Goal: Transaction & Acquisition: Purchase product/service

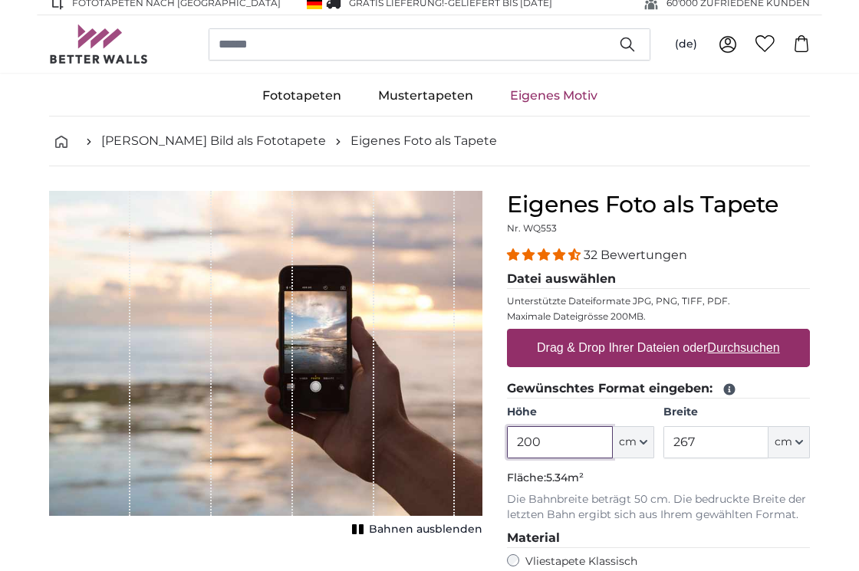
scroll to position [8, 0]
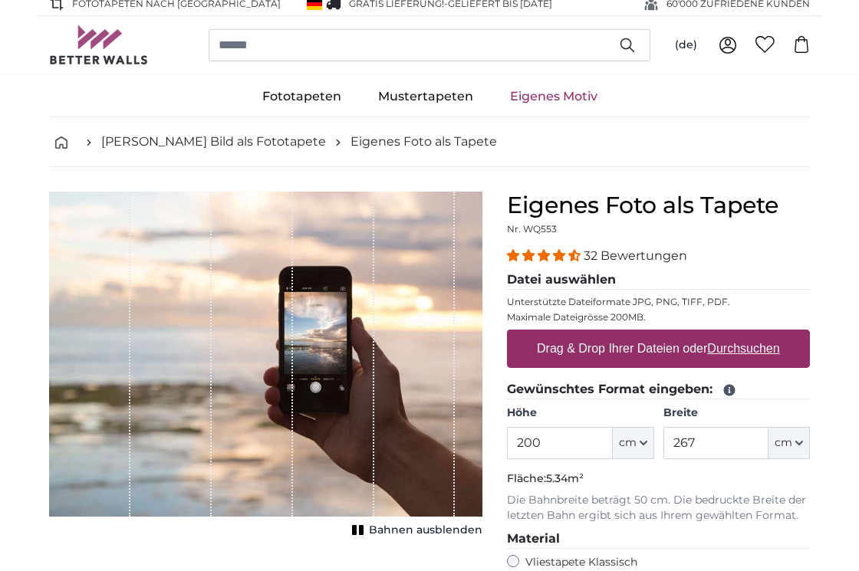
click at [583, 347] on label "Drag & Drop Ihrer Dateien oder Durchsuchen" at bounding box center [658, 349] width 255 height 31
click at [583, 334] on input "Drag & Drop Ihrer Dateien oder Durchsuchen" at bounding box center [658, 332] width 303 height 5
type input "**********"
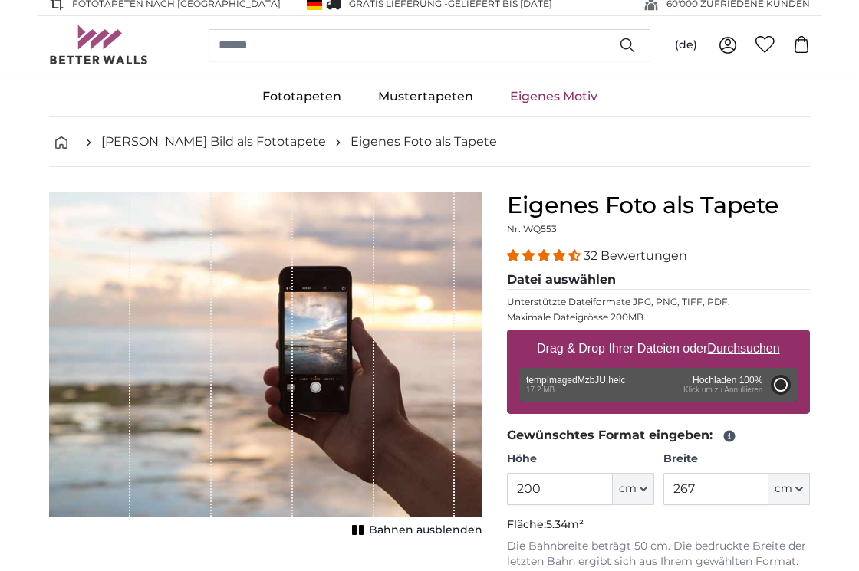
type input "200"
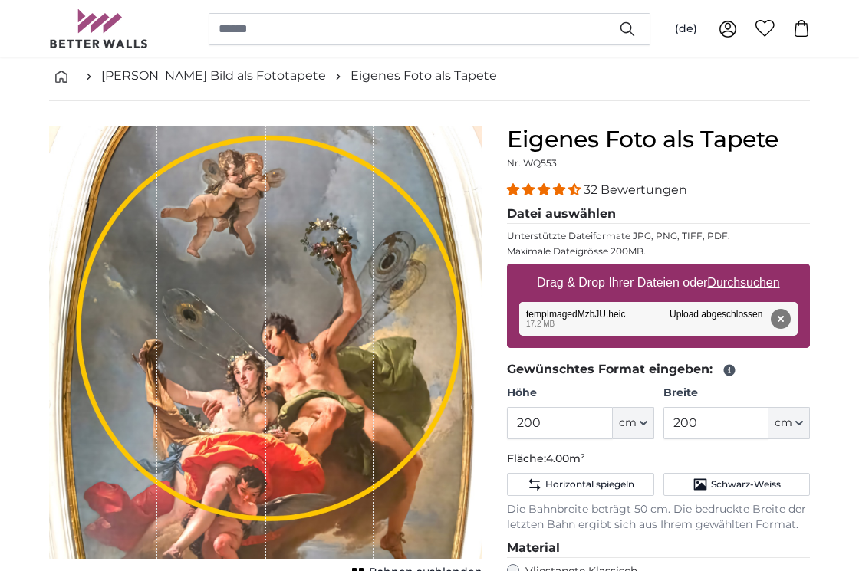
scroll to position [81, 0]
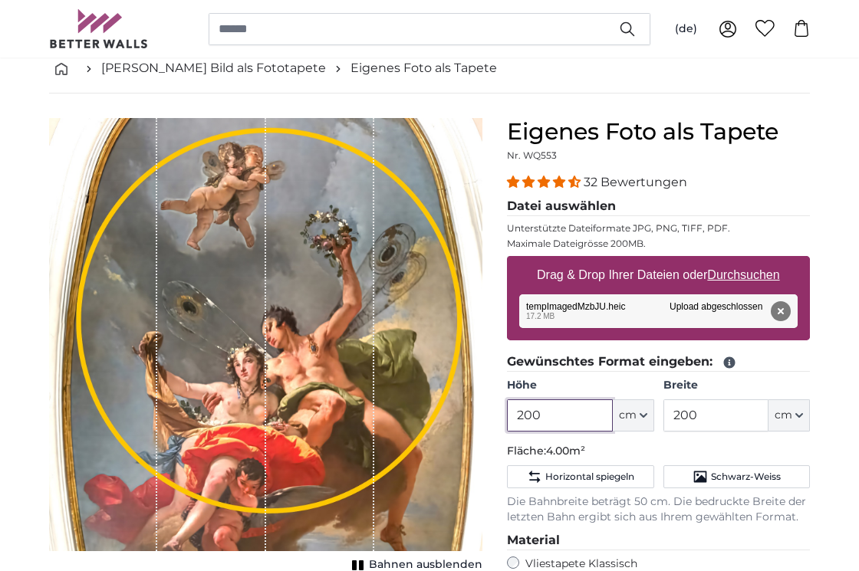
click at [535, 416] on input "200" at bounding box center [559, 416] width 105 height 32
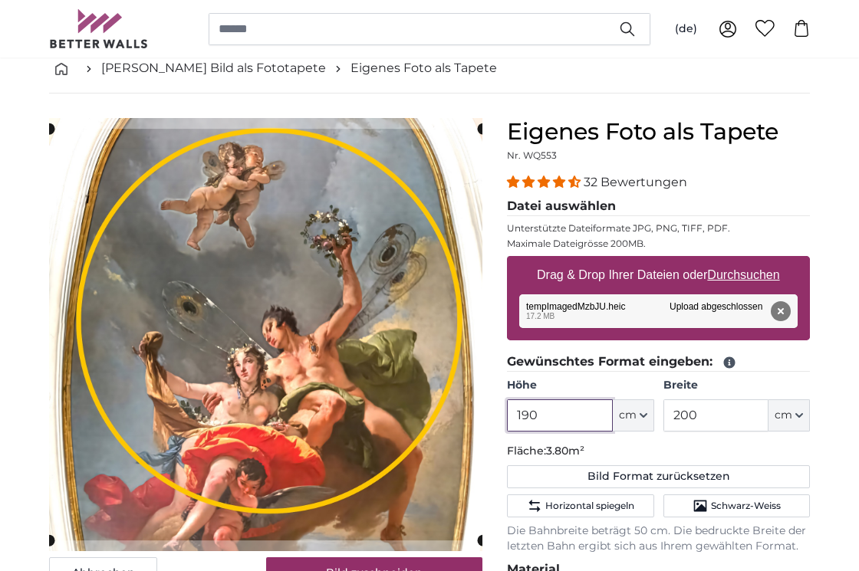
type input "190"
click at [682, 410] on input "200" at bounding box center [715, 416] width 105 height 32
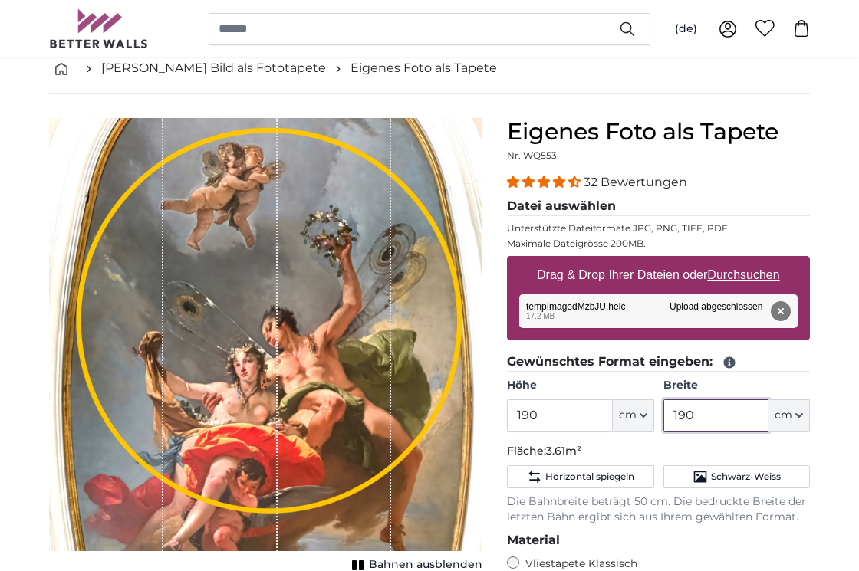
type input "190"
click at [323, 401] on div "1 of 1" at bounding box center [335, 334] width 114 height 433
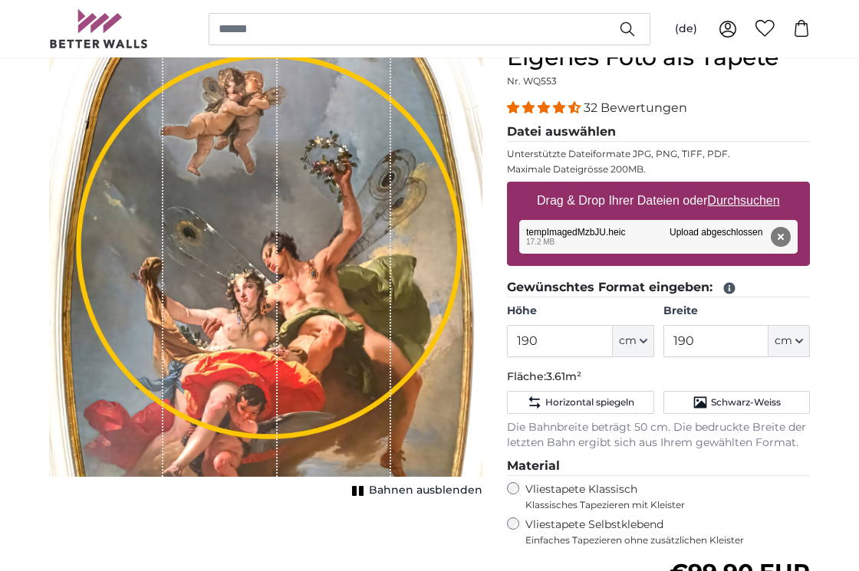
scroll to position [142, 0]
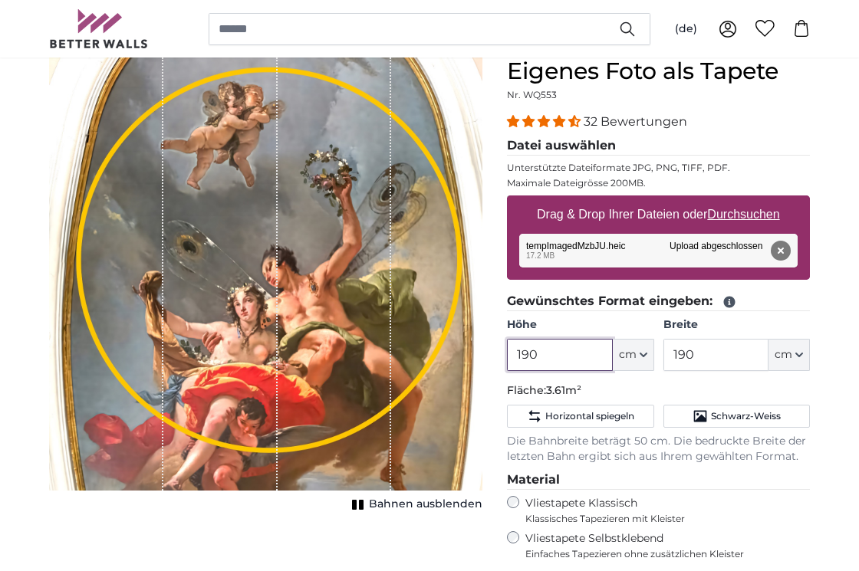
click at [556, 353] on input "190" at bounding box center [559, 355] width 105 height 32
type input "200"
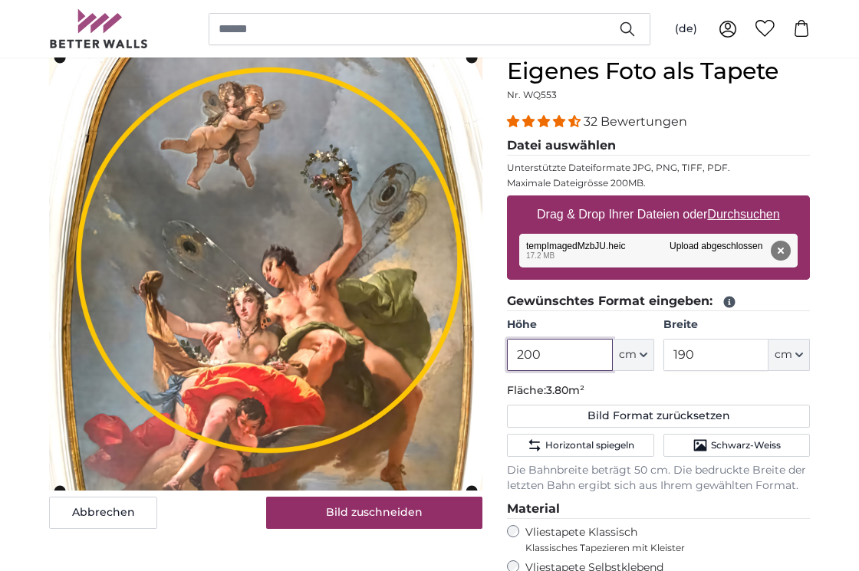
type input "200"
click at [686, 357] on input "190" at bounding box center [715, 355] width 105 height 32
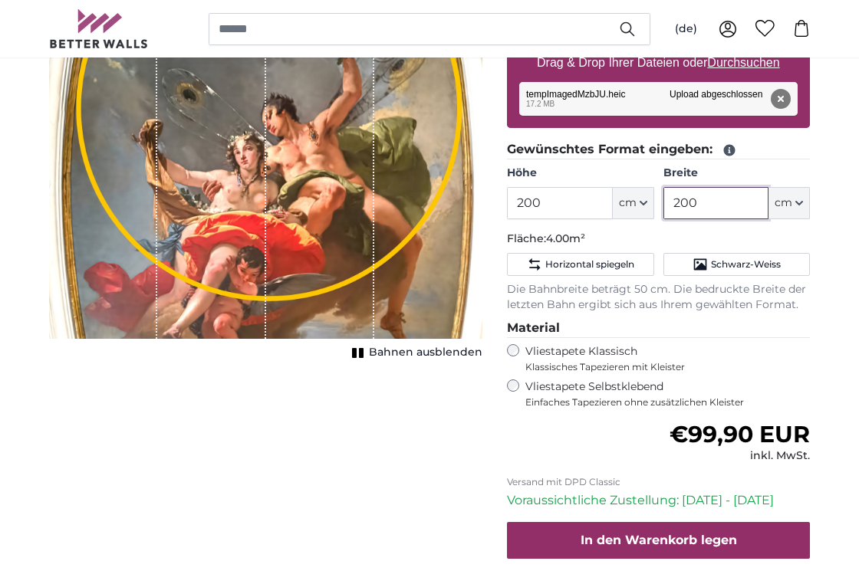
scroll to position [292, 0]
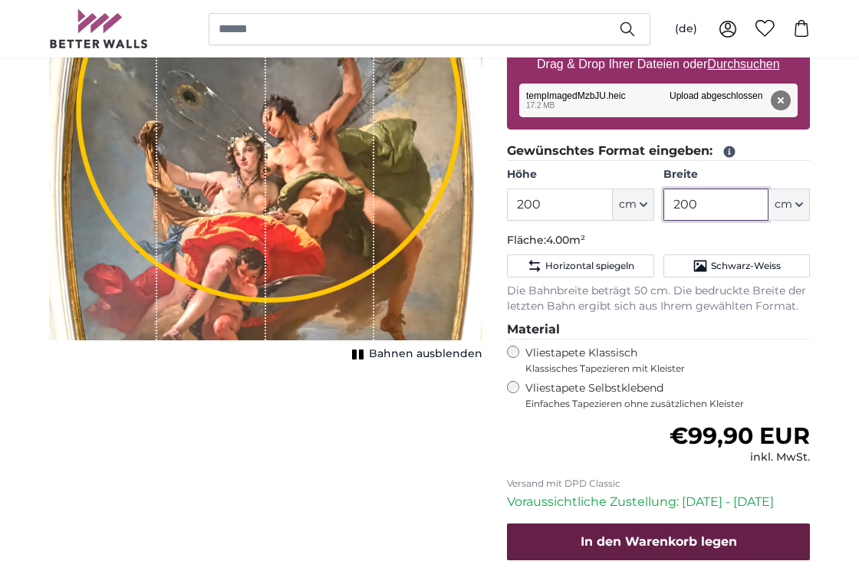
type input "200"
click at [633, 538] on span "In den Warenkorb legen" at bounding box center [659, 542] width 156 height 15
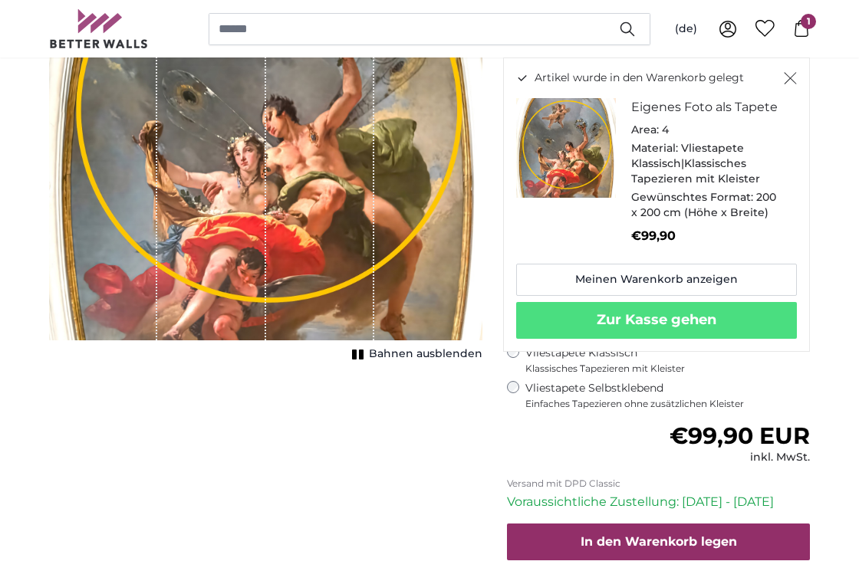
click at [457, 426] on div "Abbrechen Bild zuschneiden Bahnen ausblenden" at bounding box center [266, 290] width 458 height 766
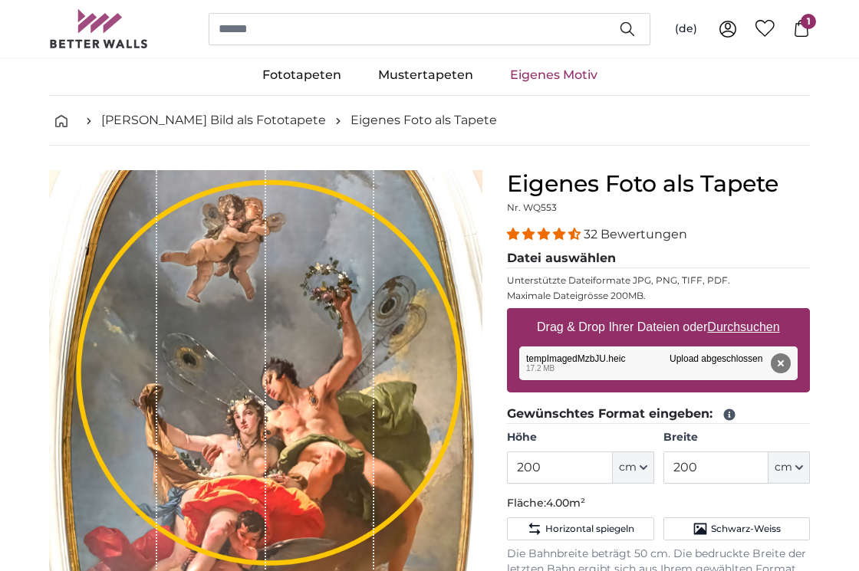
scroll to position [28, 0]
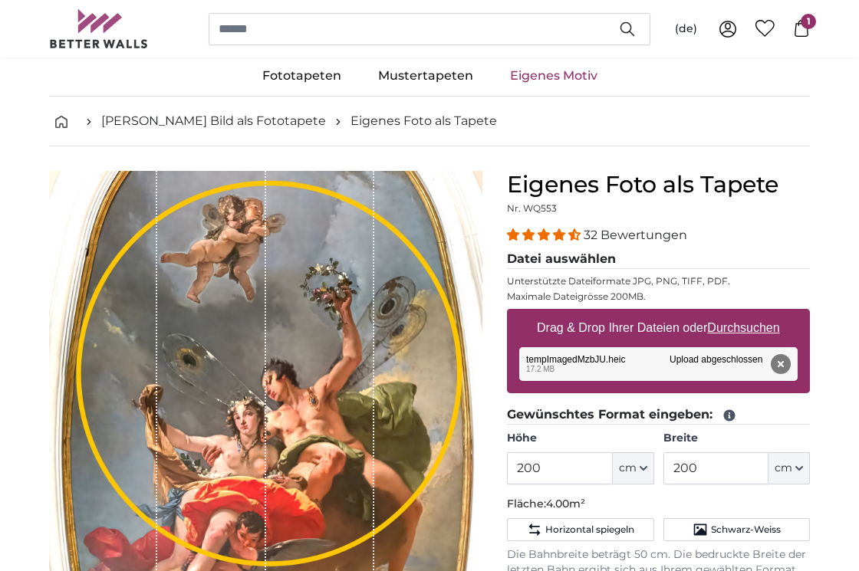
click at [645, 331] on label "Drag & Drop Ihrer Dateien oder Durchsuchen" at bounding box center [658, 328] width 255 height 31
click at [645, 314] on input "Drag & Drop Ihrer Dateien oder Durchsuchen" at bounding box center [658, 311] width 303 height 5
type input "**********"
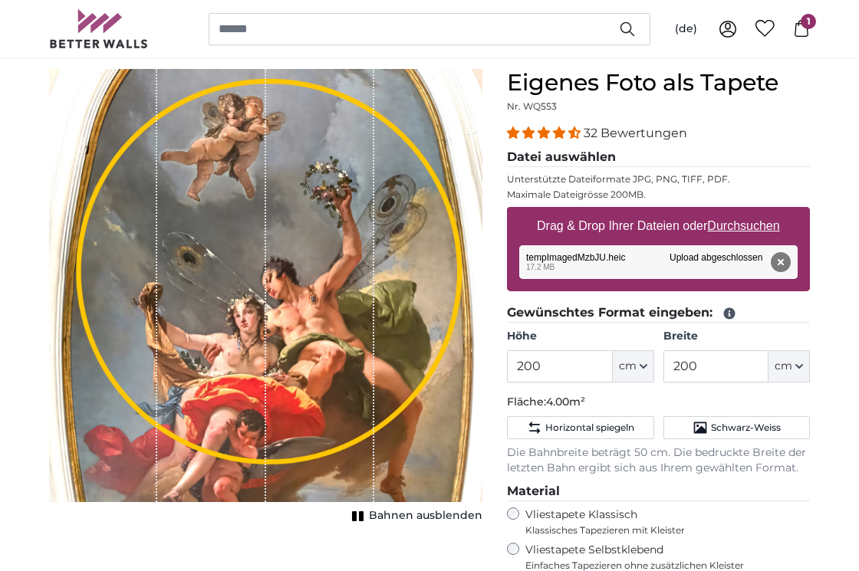
scroll to position [130, 0]
click at [712, 258] on div "Entfernen Nochmal versuchen Entfernen Hochladen Abbrechen Nochmal versuchen Ent…" at bounding box center [658, 262] width 278 height 34
click at [564, 262] on div "Entfernen Nochmal versuchen Entfernen Hochladen Abbrechen Nochmal versuchen Ent…" at bounding box center [658, 262] width 278 height 34
click at [558, 259] on div "Entfernen Nochmal versuchen Entfernen Hochladen Abbrechen Nochmal versuchen Ent…" at bounding box center [658, 262] width 278 height 34
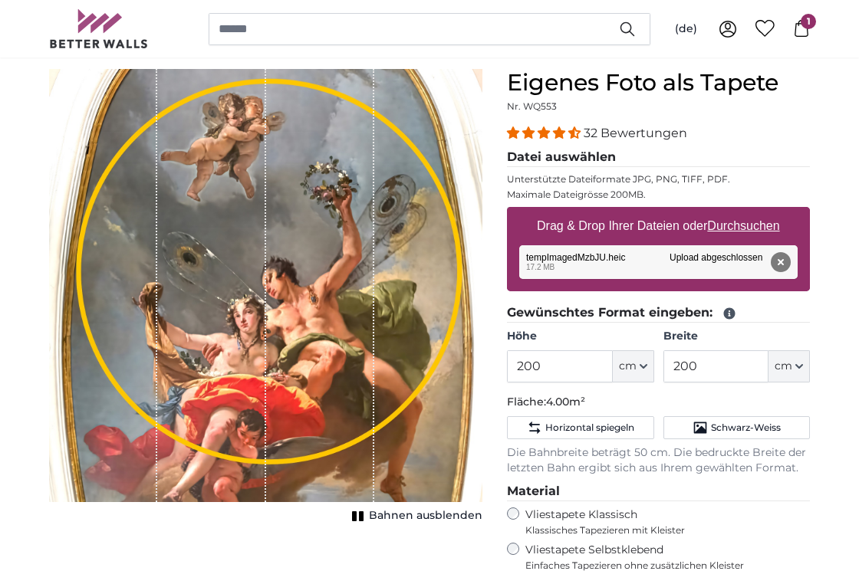
click at [381, 292] on div "1 of 1" at bounding box center [265, 285] width 433 height 433
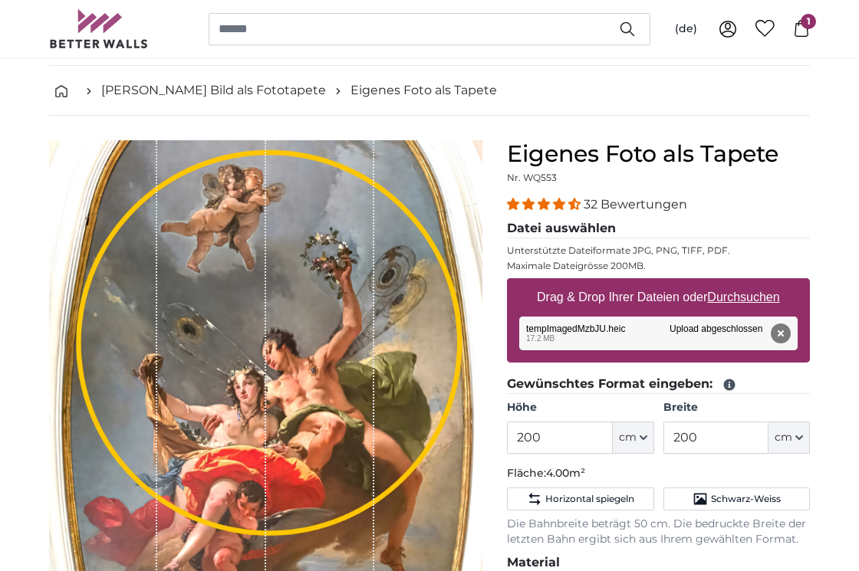
scroll to position [59, 0]
click at [253, 90] on link "[PERSON_NAME] Bild als Fototapete" at bounding box center [213, 90] width 225 height 18
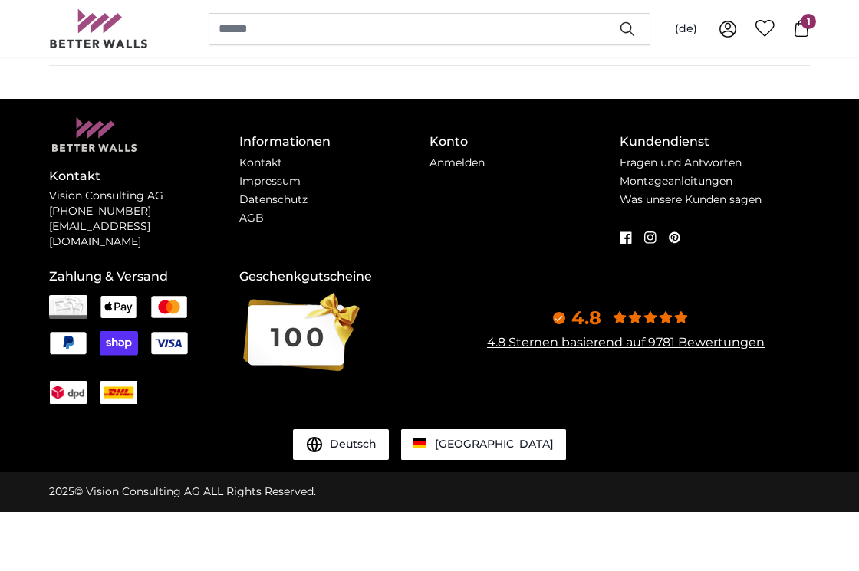
scroll to position [0, 0]
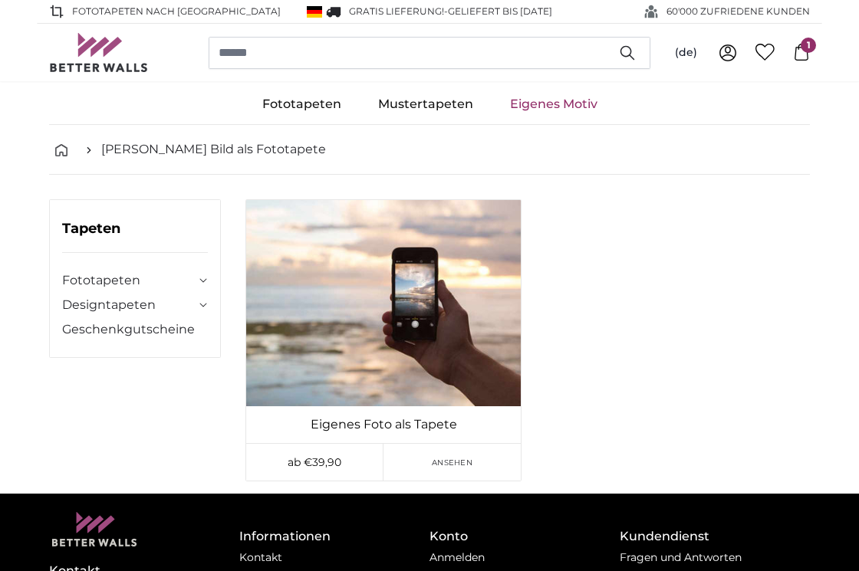
click at [535, 106] on link "Eigenes Motiv" at bounding box center [554, 104] width 124 height 40
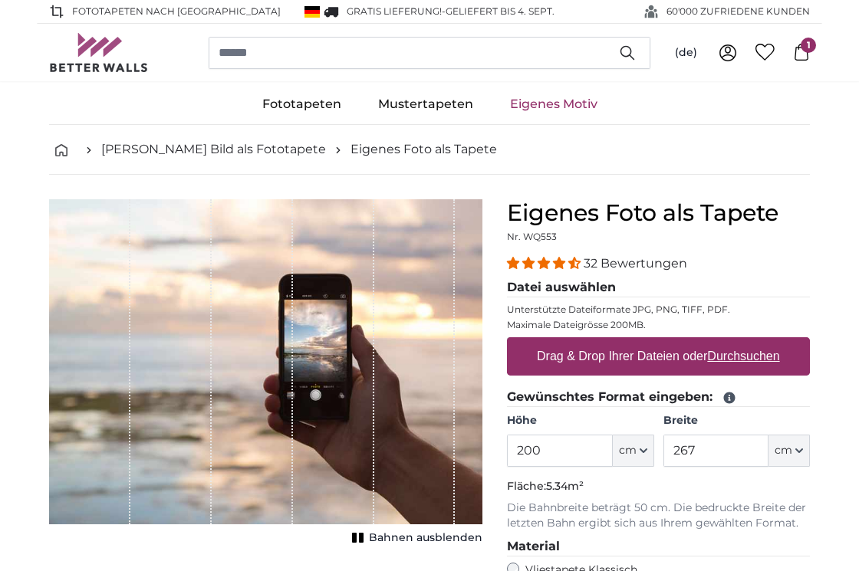
click at [621, 356] on label "Drag & Drop Ihrer Dateien oder Durchsuchen" at bounding box center [658, 356] width 255 height 31
click at [621, 342] on input "Drag & Drop Ihrer Dateien oder Durchsuchen" at bounding box center [658, 339] width 303 height 5
type input "**********"
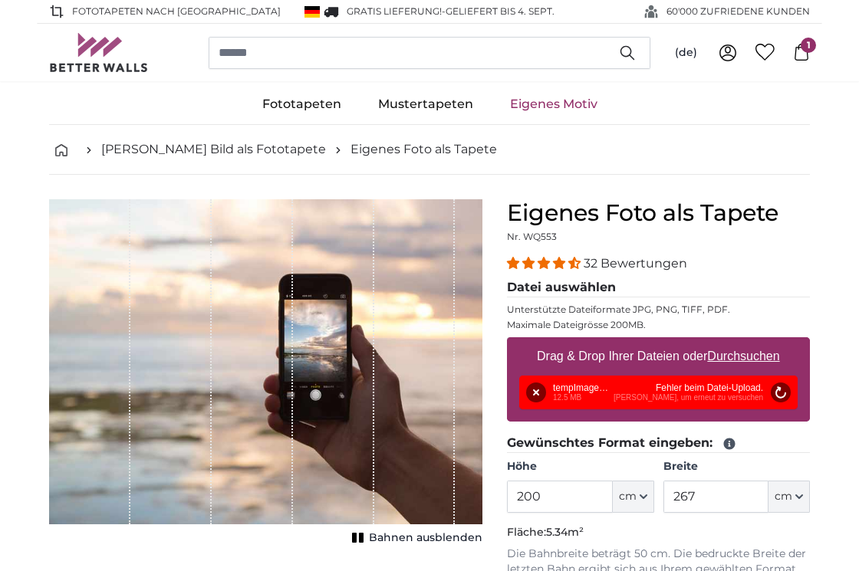
click at [655, 397] on div "Entfernen Nochmal versuchen Entfernen Hochladen Abbrechen Nochmal versuchen Ent…" at bounding box center [658, 393] width 278 height 34
click at [778, 393] on button "Nochmal versuchen" at bounding box center [781, 393] width 20 height 20
click at [210, 146] on link "[PERSON_NAME] Bild als Fototapete" at bounding box center [213, 149] width 225 height 18
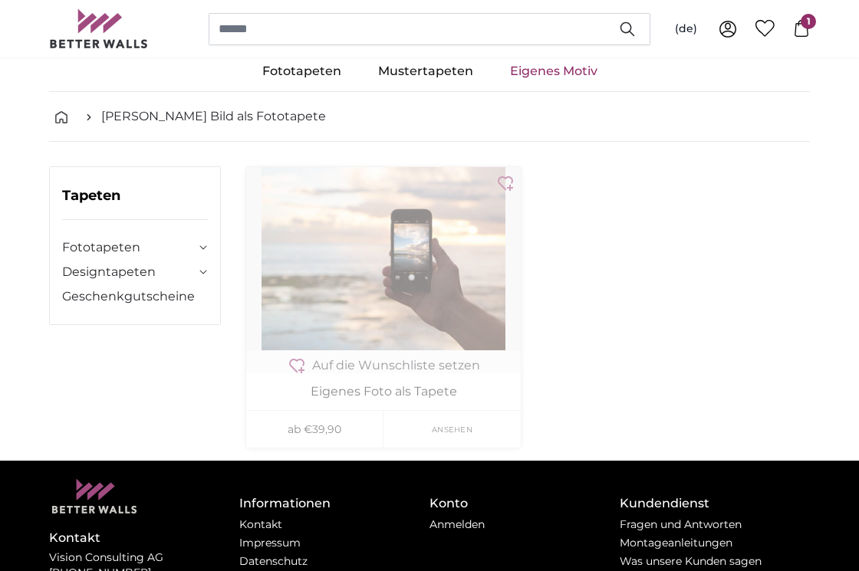
scroll to position [43, 0]
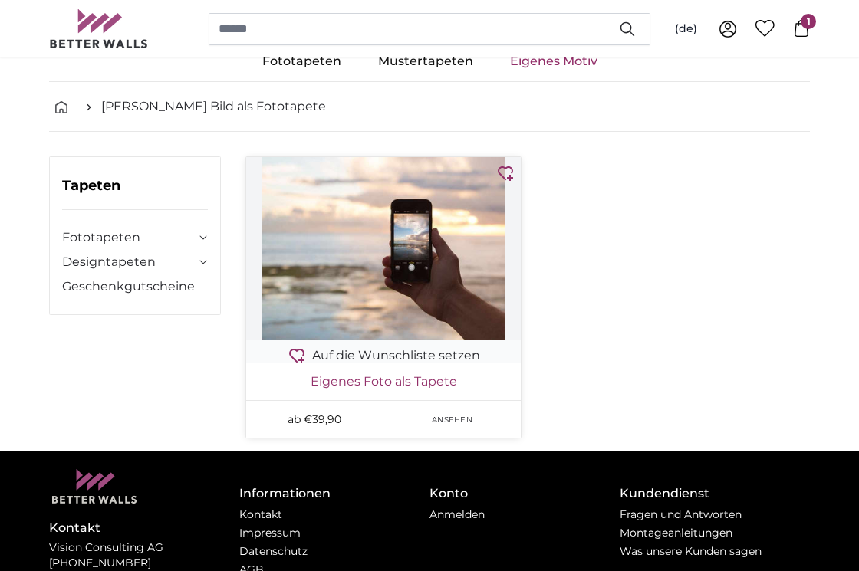
click at [375, 382] on link "Eigenes Foto als Tapete" at bounding box center [383, 382] width 268 height 18
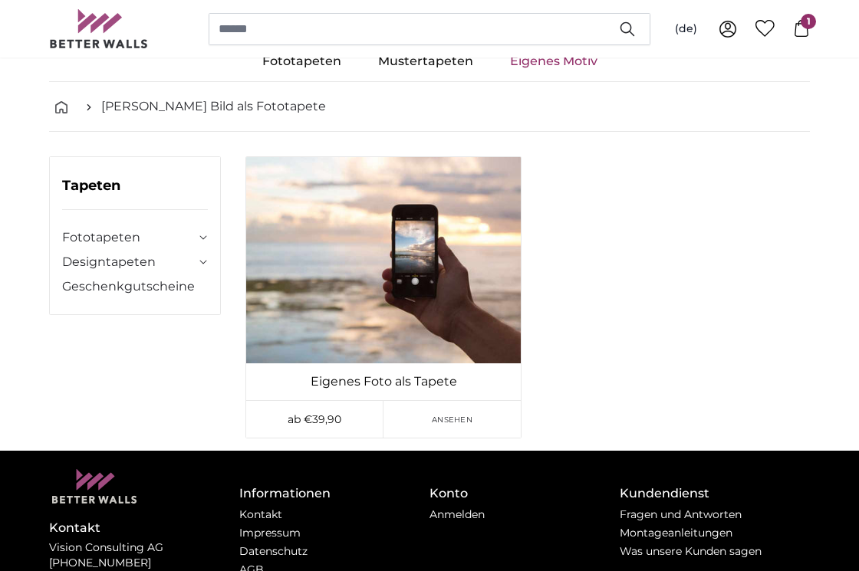
scroll to position [19, 0]
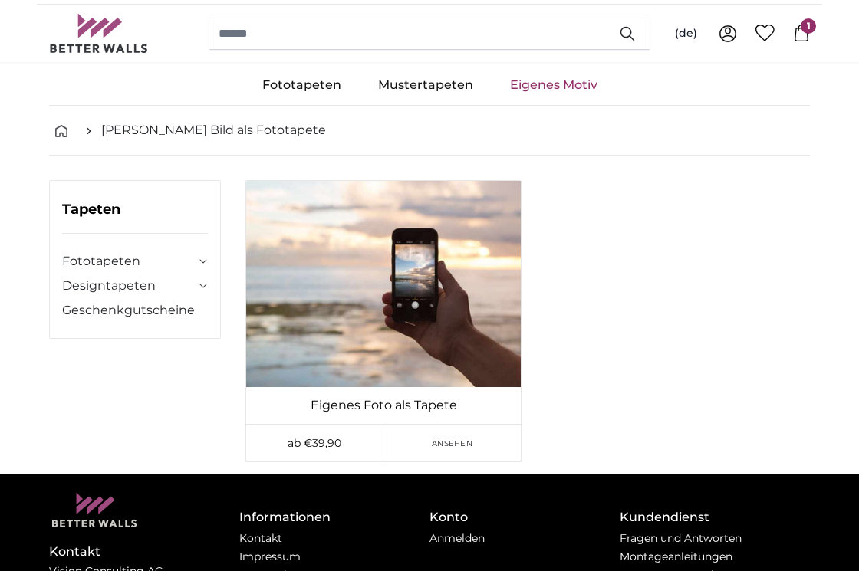
click at [533, 85] on link "Eigenes Motiv" at bounding box center [554, 85] width 124 height 40
